Goal: Task Accomplishment & Management: Use online tool/utility

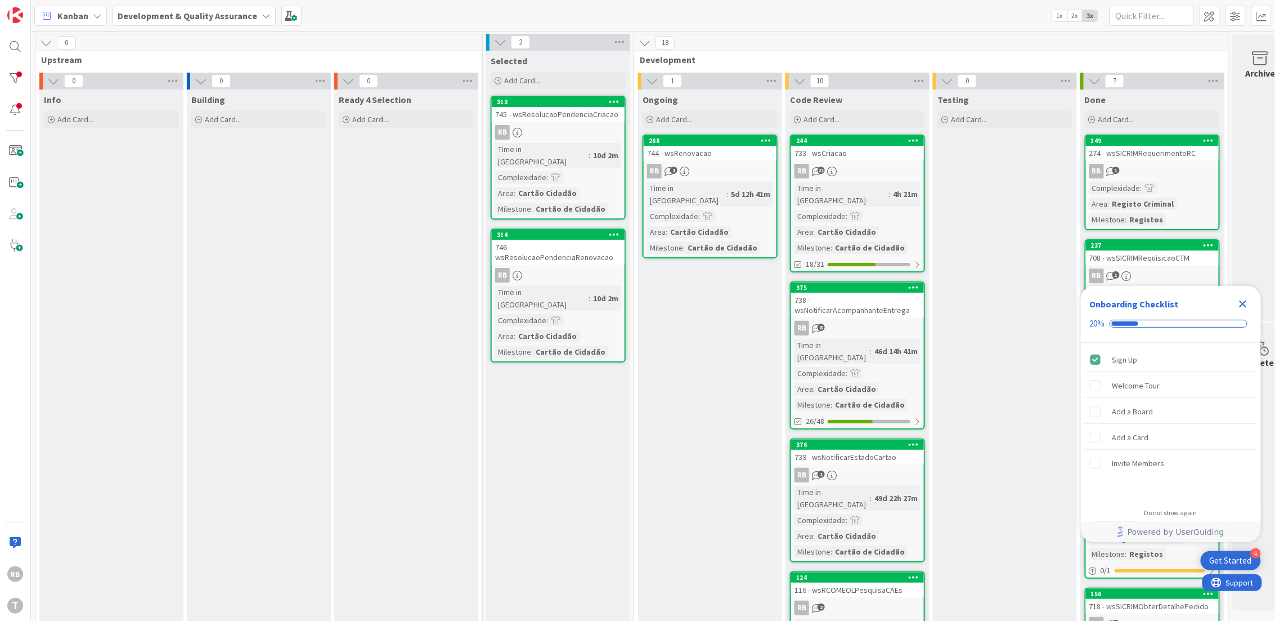
click at [712, 164] on div "RB 1" at bounding box center [710, 171] width 133 height 15
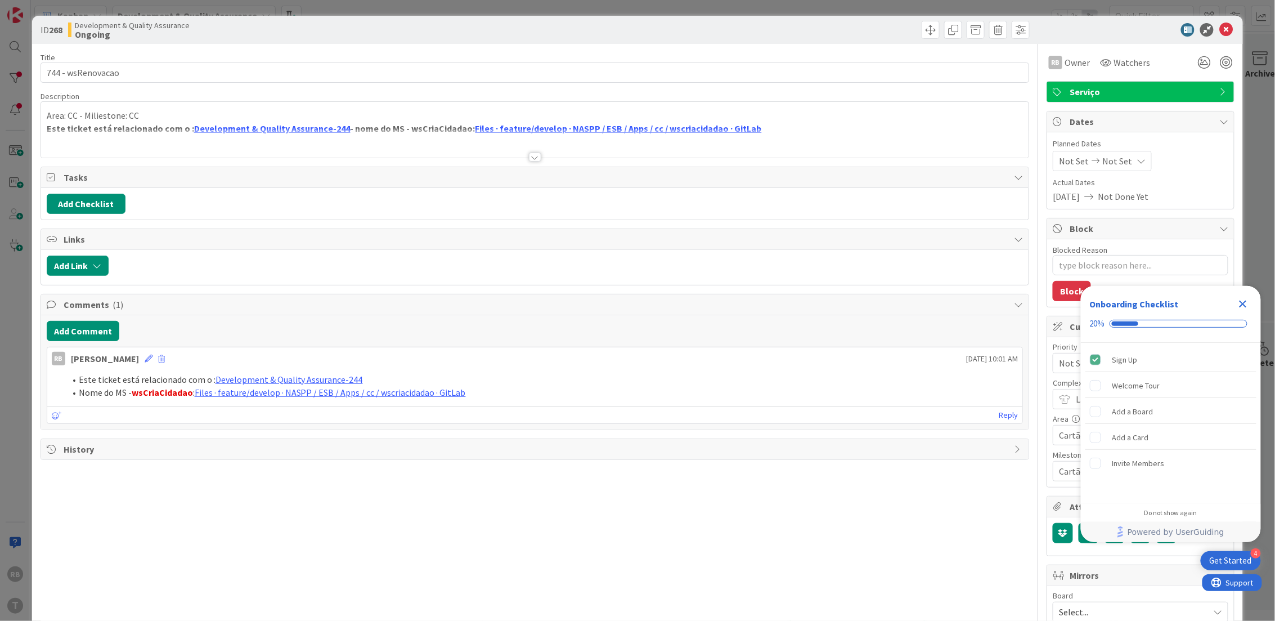
type textarea "x"
